Goal: Task Accomplishment & Management: Complete application form

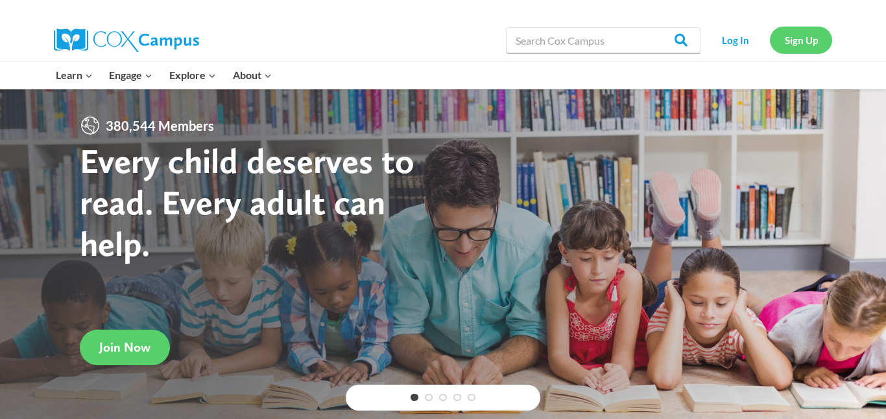
click at [808, 38] on link "Sign Up" at bounding box center [800, 40] width 62 height 27
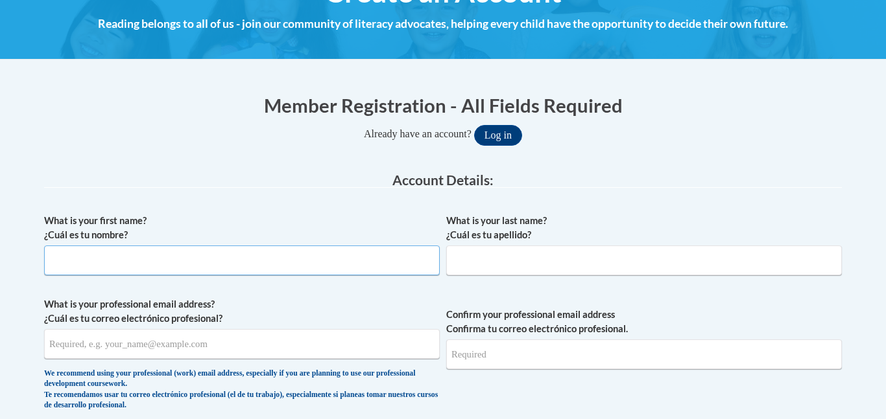
click at [215, 246] on input "What is your first name? ¿Cuál es tu nombre?" at bounding box center [241, 261] width 395 height 30
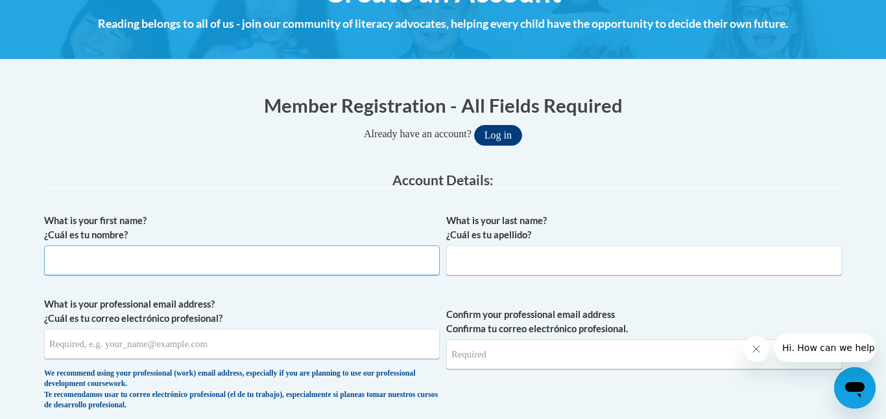
type input "K"
type input "[PERSON_NAME]"
click at [469, 262] on input "What is your last name? ¿Cuál es tu apellido?" at bounding box center [643, 261] width 395 height 30
type input "Day"
click at [122, 344] on input "What is your professional email address? ¿Cuál es tu correo electrónico profesi…" at bounding box center [241, 344] width 395 height 30
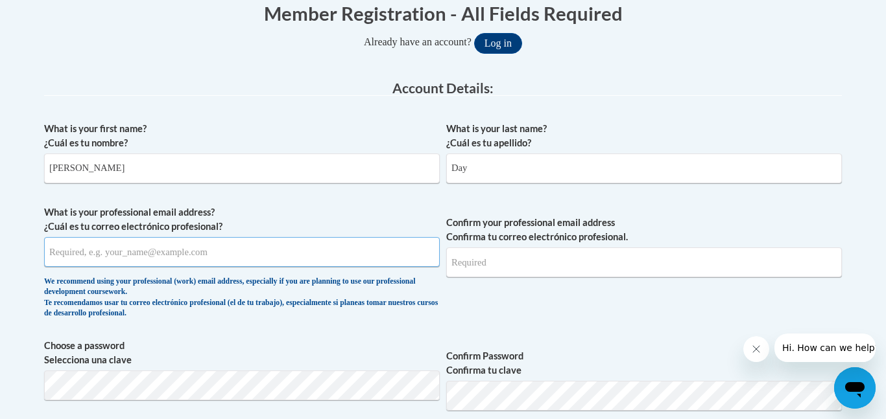
scroll to position [277, 0]
click at [249, 253] on input "What is your professional email address? ¿Cuál es tu correo electrónico profesi…" at bounding box center [241, 252] width 395 height 30
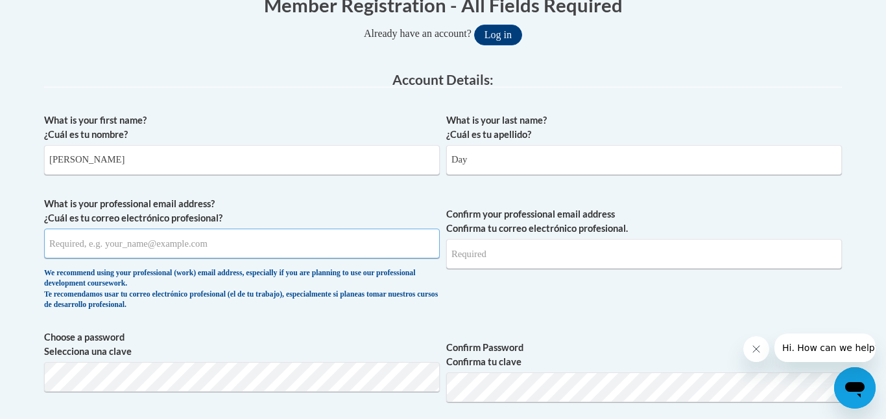
scroll to position [285, 0]
click at [249, 253] on input "What is your professional email address? ¿Cuál es tu correo electrónico profesi…" at bounding box center [241, 243] width 395 height 30
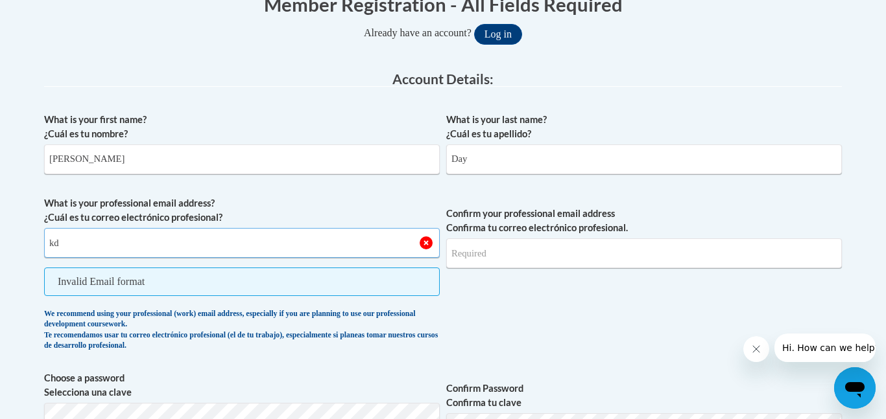
type input "k"
click at [195, 257] on input "What is your professional email address? ¿Cuál es tu correo electrónico profesi…" at bounding box center [241, 243] width 395 height 30
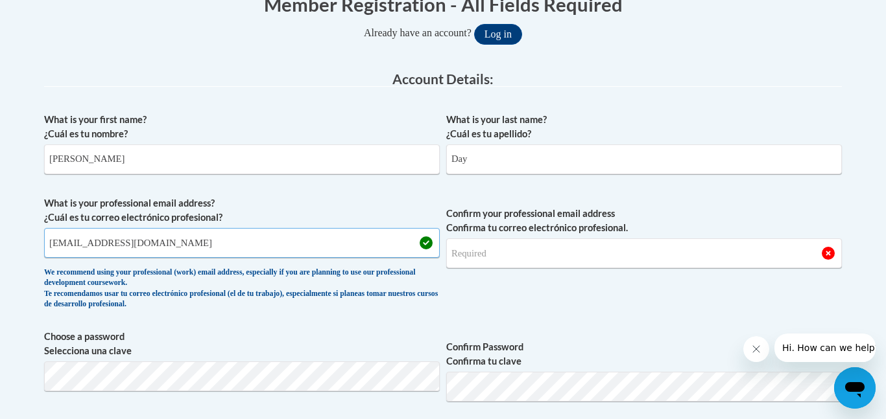
type input "[EMAIL_ADDRESS][DOMAIN_NAME]"
click at [492, 250] on input "Confirm your professional email address Confirma tu correo electrónico profesio…" at bounding box center [643, 254] width 395 height 30
click at [654, 257] on input "[EMAIL_ADDRESS][DOMAIN_NAME]" at bounding box center [643, 254] width 395 height 30
click at [830, 252] on input "[EMAIL_ADDRESS][DOMAIN_NAME]" at bounding box center [643, 254] width 395 height 30
click at [477, 257] on input "[EMAIL_ADDRESS][DOMAIN_NAME]" at bounding box center [643, 254] width 395 height 30
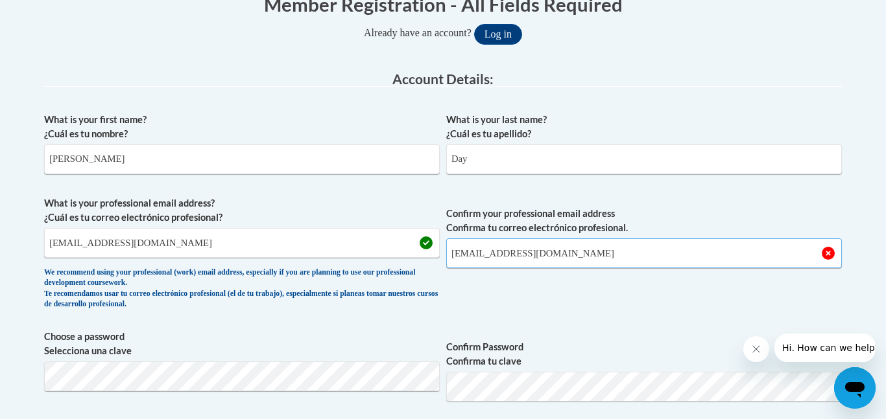
click at [573, 257] on input "[EMAIL_ADDRESS][DOMAIN_NAME]" at bounding box center [643, 254] width 395 height 30
click at [590, 259] on input "[EMAIL_ADDRESS][DOMAIN_NAME]" at bounding box center [643, 254] width 395 height 30
click at [614, 257] on input "[EMAIL_ADDRESS][DOMAIN_NAME]" at bounding box center [643, 254] width 395 height 30
click at [598, 252] on input "kd74265@students.pickens county [DOMAIN_NAME]" at bounding box center [643, 254] width 395 height 30
type input "[EMAIL_ADDRESS][DOMAIN_NAME]"
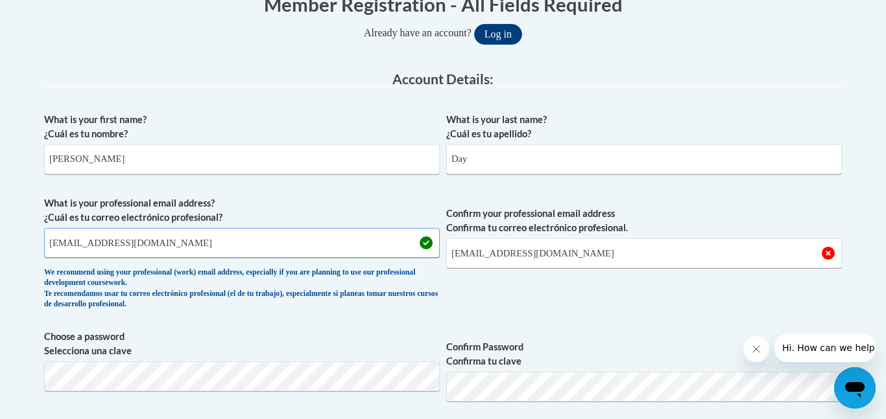
click at [305, 235] on input "[EMAIL_ADDRESS][DOMAIN_NAME]" at bounding box center [241, 243] width 395 height 30
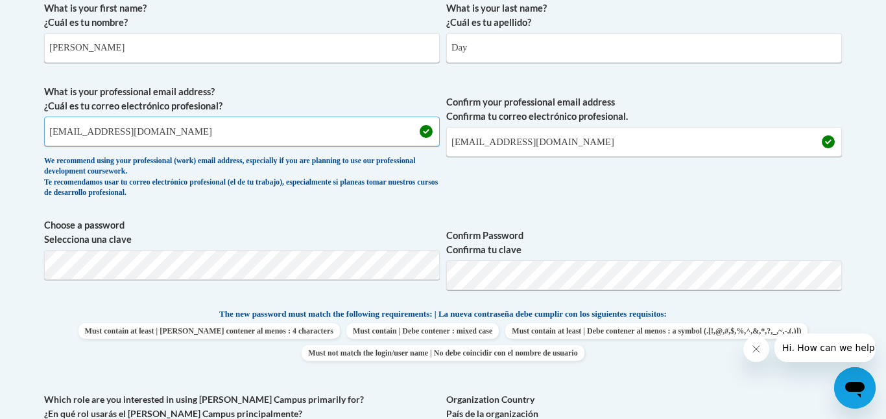
scroll to position [408, 0]
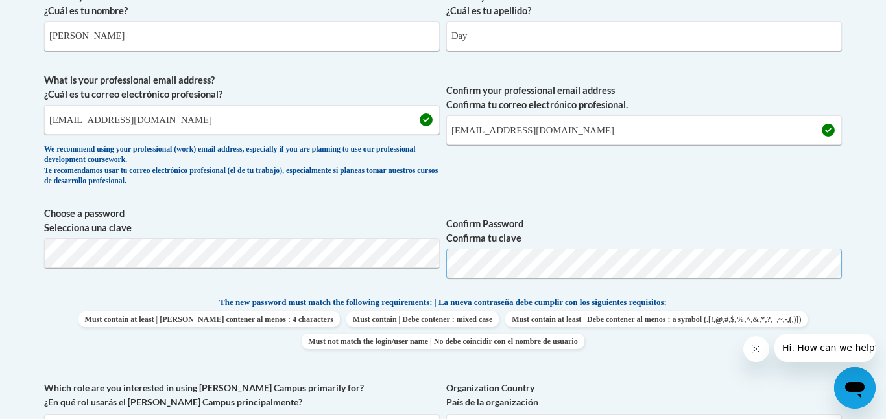
click at [371, 257] on span "Choose a password Selecciona una clave Confirm Password Confirma tu clave" at bounding box center [442, 248] width 797 height 82
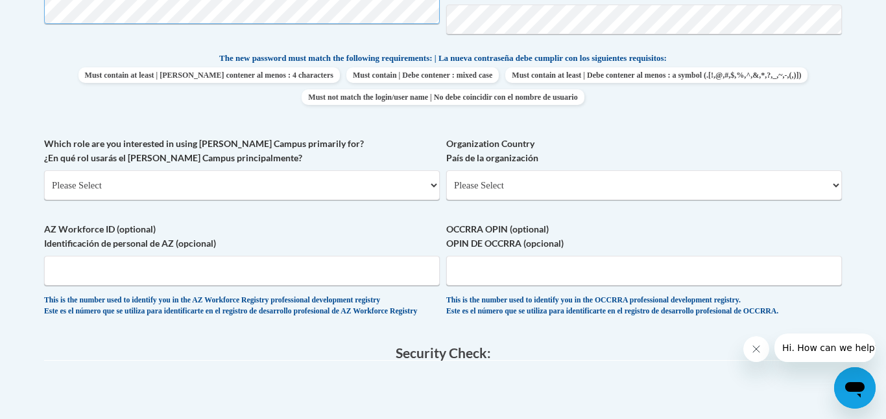
scroll to position [655, 0]
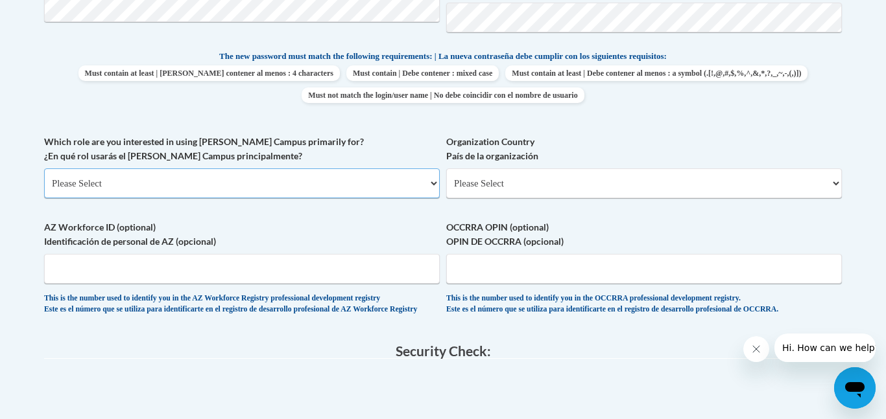
click at [211, 181] on select "Please Select College/University | Colegio/Universidad Community/Nonprofit Part…" at bounding box center [241, 184] width 395 height 30
select select "fbf2d438-af2f-41f8-98f1-81c410e29de3"
click at [44, 169] on select "Please Select College/University | Colegio/Universidad Community/Nonprofit Part…" at bounding box center [241, 184] width 395 height 30
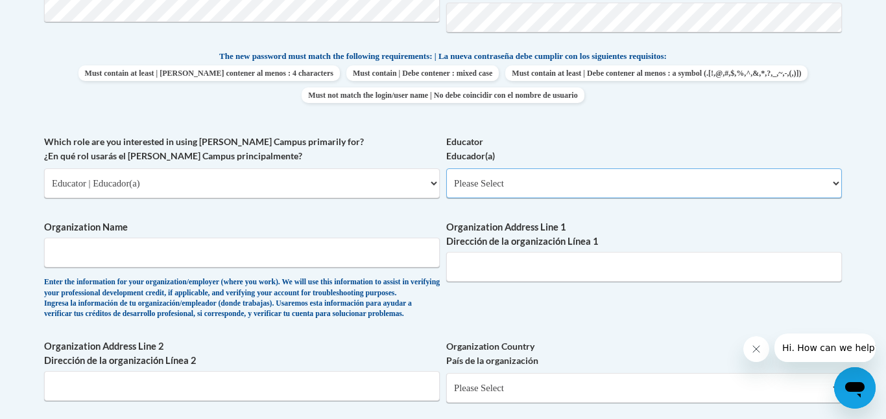
click at [524, 180] on select "Please Select Early Learning/Daycare Teacher/Family Home Care Provider | Maestr…" at bounding box center [643, 184] width 395 height 30
select select "5e2af403-4f2c-4e49-a02f-103e55d7b75b"
click at [446, 169] on select "Please Select Early Learning/Daycare Teacher/Family Home Care Provider | Maestr…" at bounding box center [643, 184] width 395 height 30
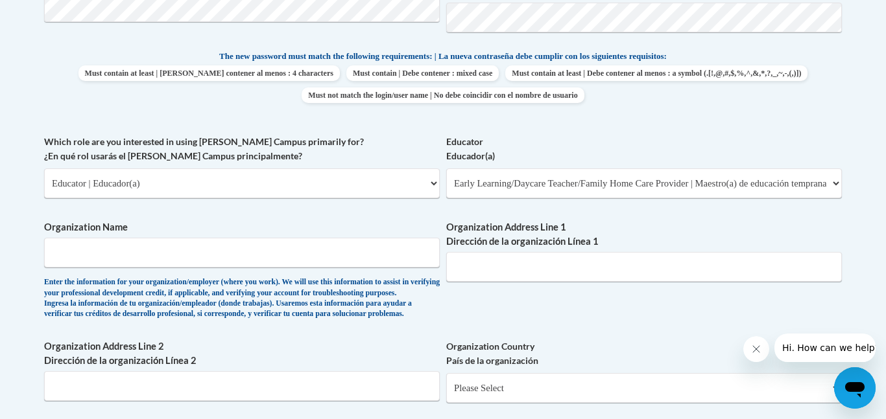
click at [258, 273] on span "Organization Name Enter the information for your organization/employer (where y…" at bounding box center [241, 269] width 395 height 99
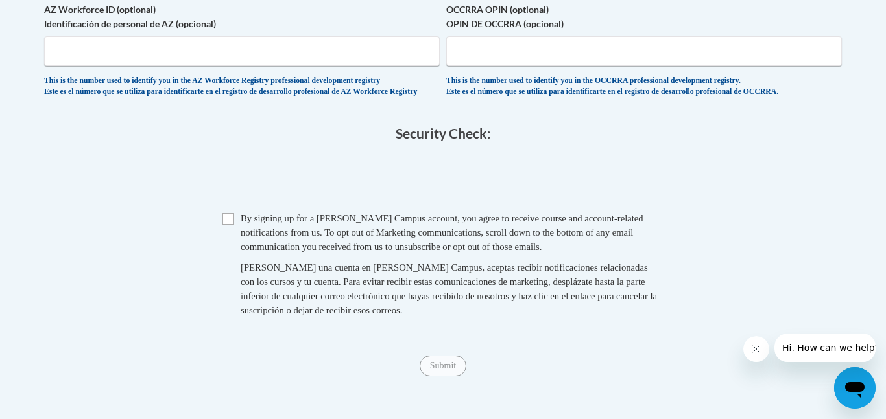
scroll to position [1089, 0]
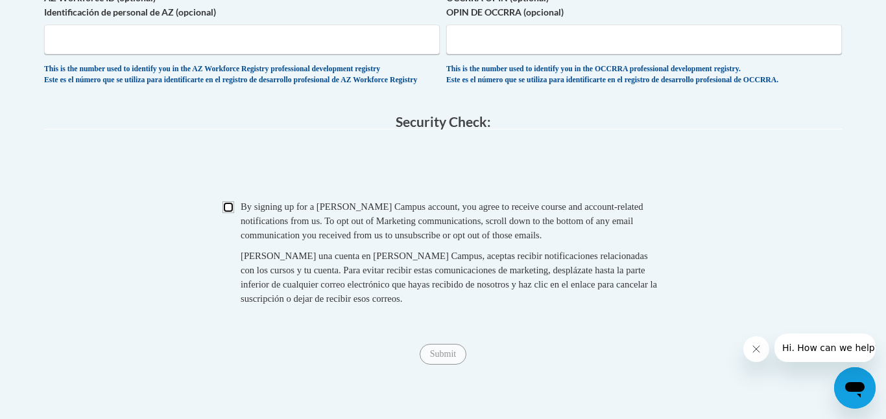
click at [228, 213] on input "Checkbox" at bounding box center [228, 208] width 12 height 12
checkbox input "true"
click at [428, 365] on input "Submit" at bounding box center [442, 354] width 47 height 21
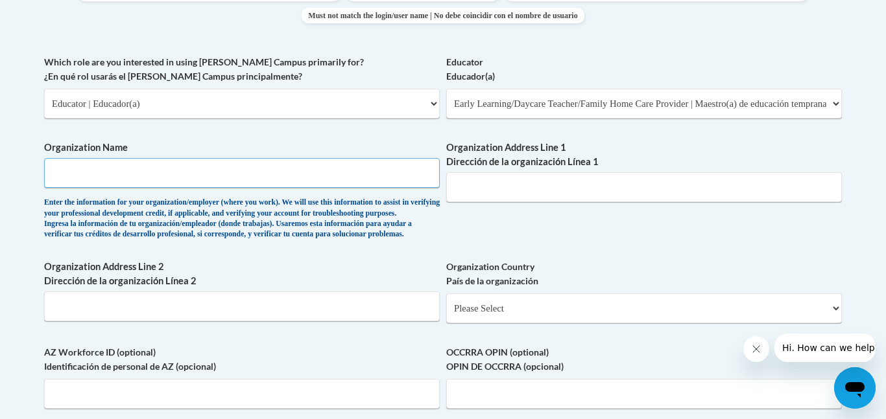
scroll to position [734, 0]
click at [124, 182] on input "Organization Name" at bounding box center [241, 174] width 395 height 30
click at [275, 166] on input "Organization Name" at bounding box center [241, 174] width 395 height 30
type input "p"
type input "1"
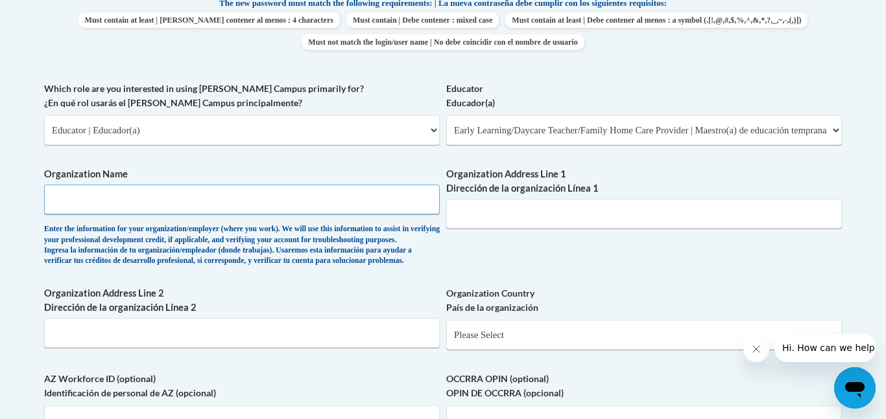
scroll to position [705, 0]
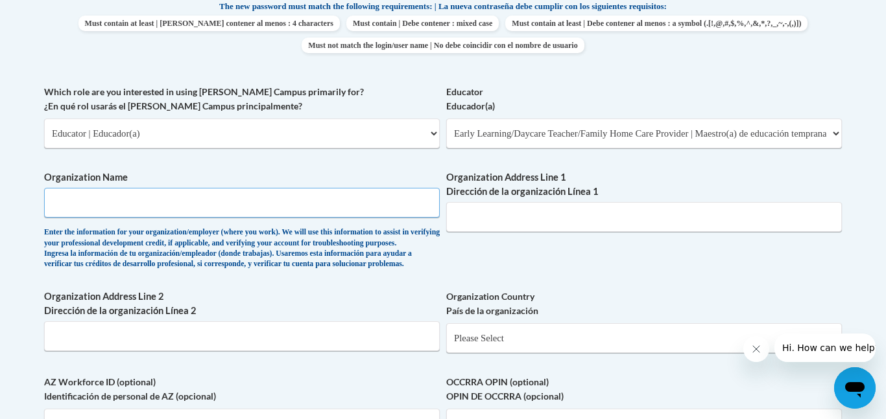
click at [364, 205] on input "Organization Name" at bounding box center [241, 203] width 395 height 30
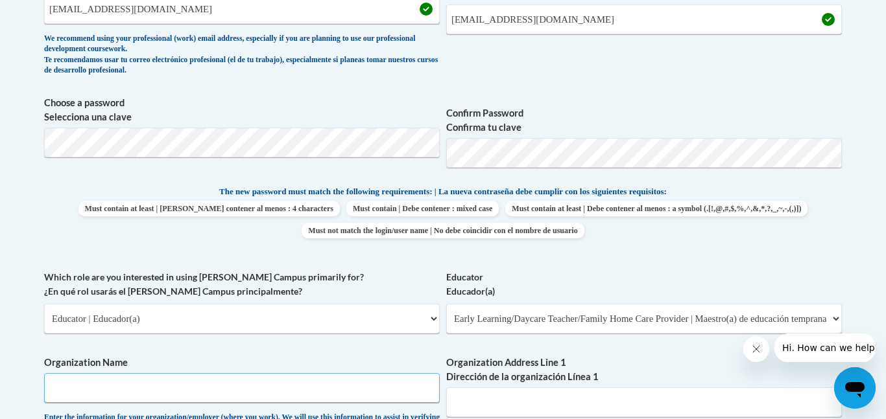
scroll to position [520, 0]
click at [204, 311] on select "Please Select College/University | Colegio/Universidad Community/Nonprofit Part…" at bounding box center [241, 318] width 395 height 30
click at [185, 318] on select "Please Select College/University | Colegio/Universidad Community/Nonprofit Part…" at bounding box center [241, 318] width 395 height 30
click at [566, 309] on select "Please Select Early Learning/Daycare Teacher/Family Home Care Provider | Maestr…" at bounding box center [643, 318] width 395 height 30
select select "8e40623d-54d0-45cd-9f92-5df65cd3f8cf"
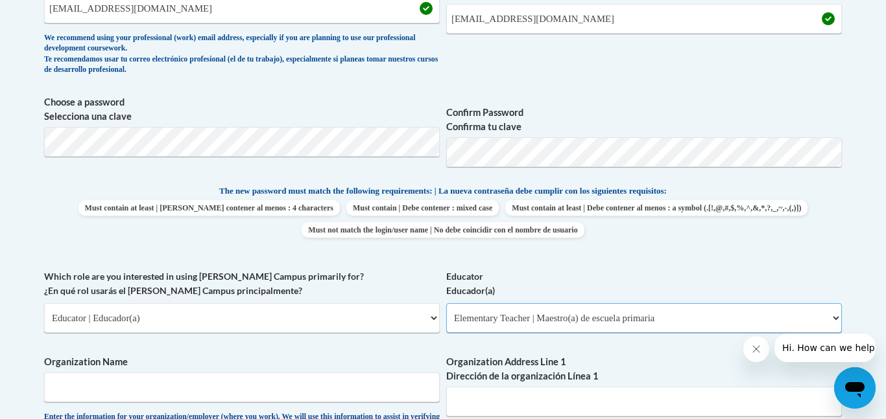
click at [446, 303] on select "Please Select Early Learning/Daycare Teacher/Family Home Care Provider | Maestr…" at bounding box center [643, 318] width 395 height 30
click at [484, 319] on select "Please Select Early Learning/Daycare Teacher/Family Home Care Provider | Maestr…" at bounding box center [643, 318] width 395 height 30
click at [446, 303] on select "Please Select Early Learning/Daycare Teacher/Family Home Care Provider | Maestr…" at bounding box center [643, 318] width 395 height 30
click at [473, 303] on select "Please Select Early Learning/Daycare Teacher/Family Home Care Provider | Maestr…" at bounding box center [643, 318] width 395 height 30
select select "5e2af403-4f2c-4e49-a02f-103e55d7b75b"
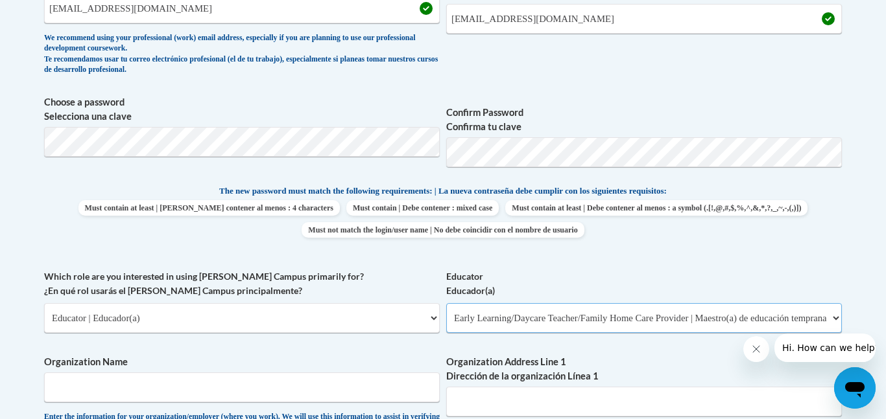
click at [446, 303] on select "Please Select Early Learning/Daycare Teacher/Family Home Care Provider | Maestr…" at bounding box center [643, 318] width 395 height 30
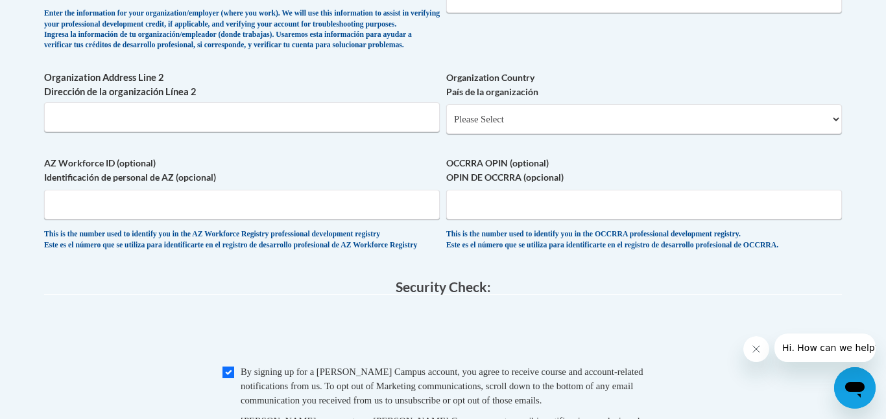
scroll to position [923, 0]
click at [486, 135] on select "Please Select [GEOGRAPHIC_DATA] | [GEOGRAPHIC_DATA] Outside of [GEOGRAPHIC_DATA…" at bounding box center [643, 120] width 395 height 30
click at [493, 127] on select "Please Select [GEOGRAPHIC_DATA] | [GEOGRAPHIC_DATA] Outside of [GEOGRAPHIC_DATA…" at bounding box center [643, 120] width 395 height 30
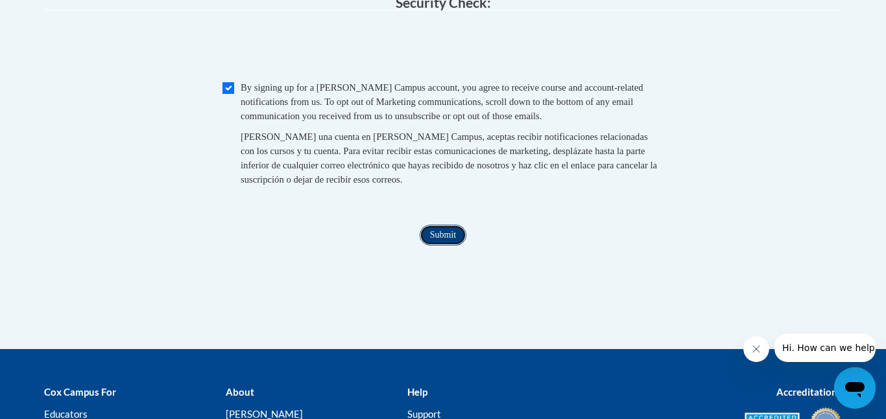
click at [456, 246] on input "Submit" at bounding box center [442, 235] width 47 height 21
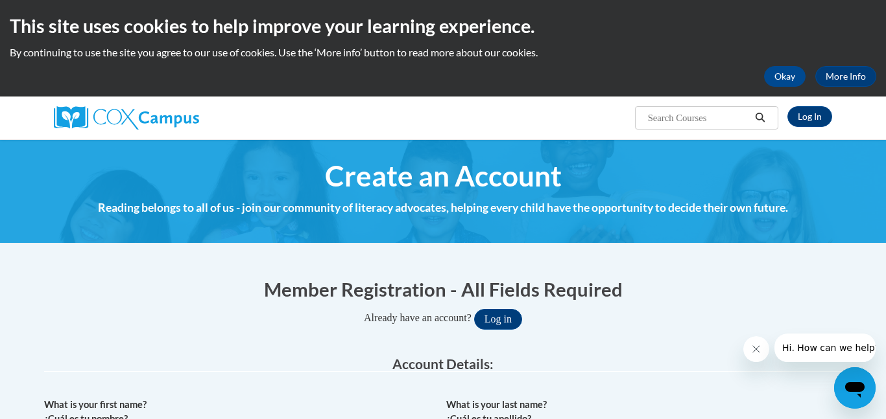
scroll to position [1084, 0]
